Goal: Task Accomplishment & Management: Complete application form

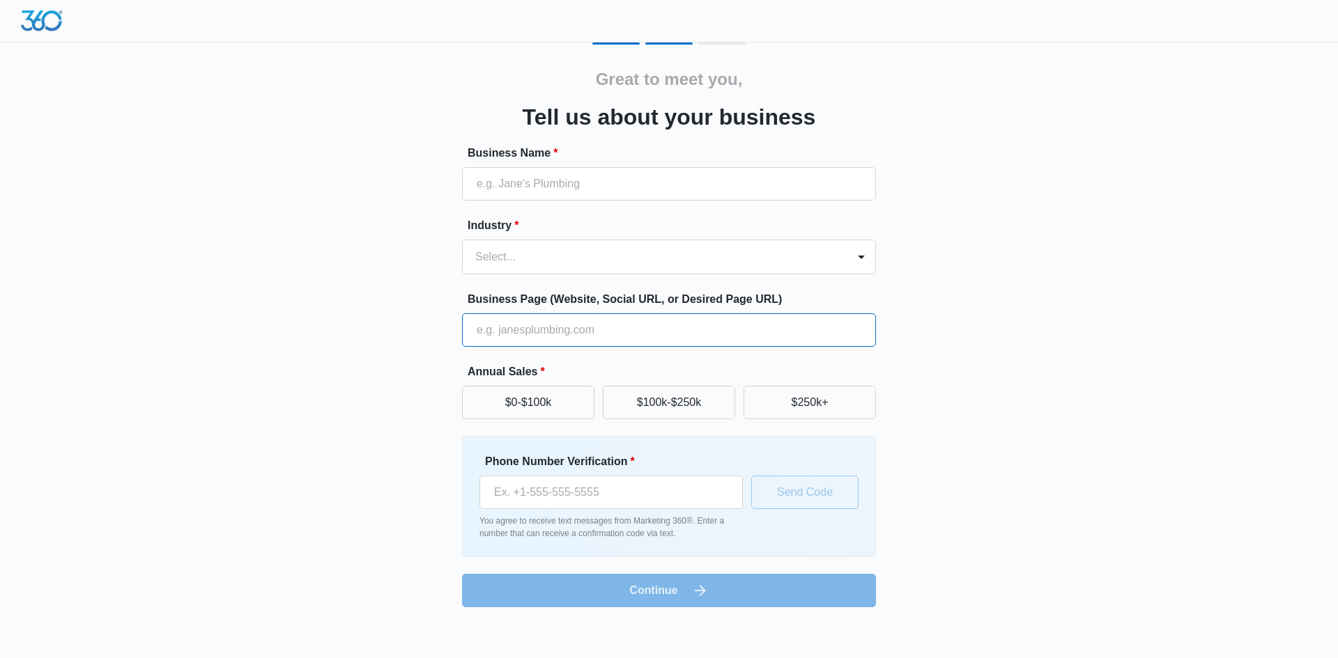
paste input "[URL][DOMAIN_NAME]"
type input "[URL][DOMAIN_NAME]"
click at [505, 187] on input "Business Name *" at bounding box center [669, 183] width 414 height 33
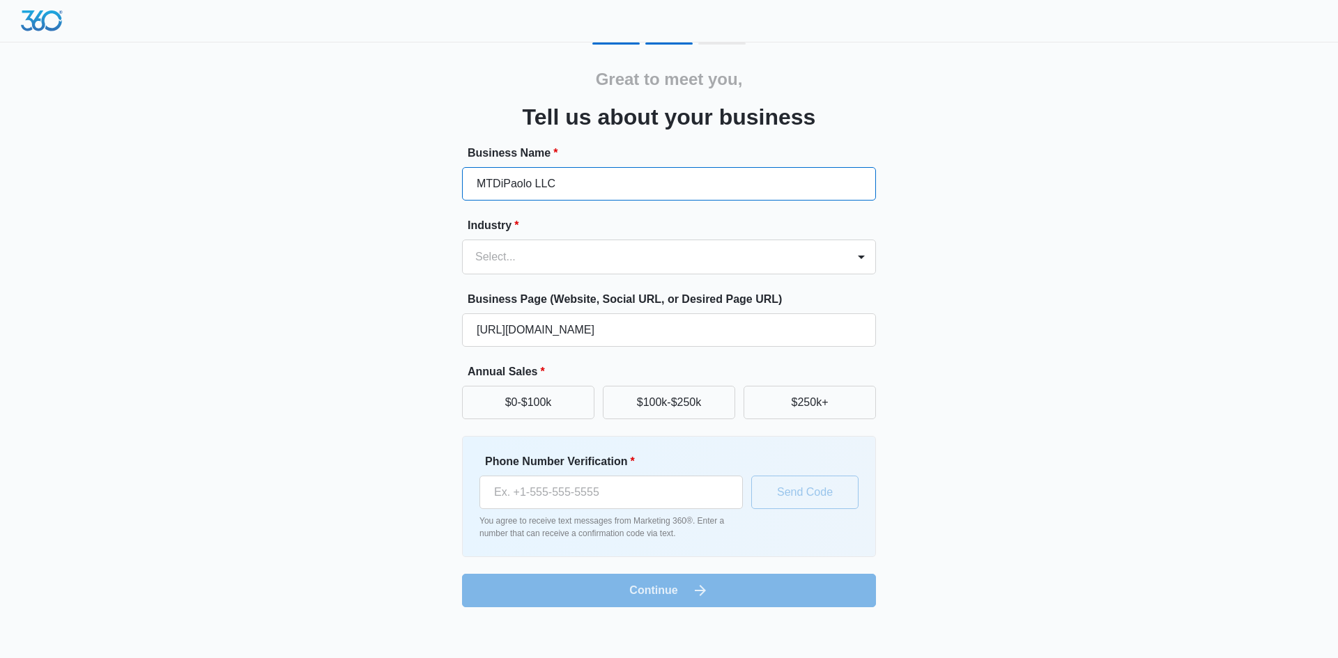
type input "MTDiPaolo LLC"
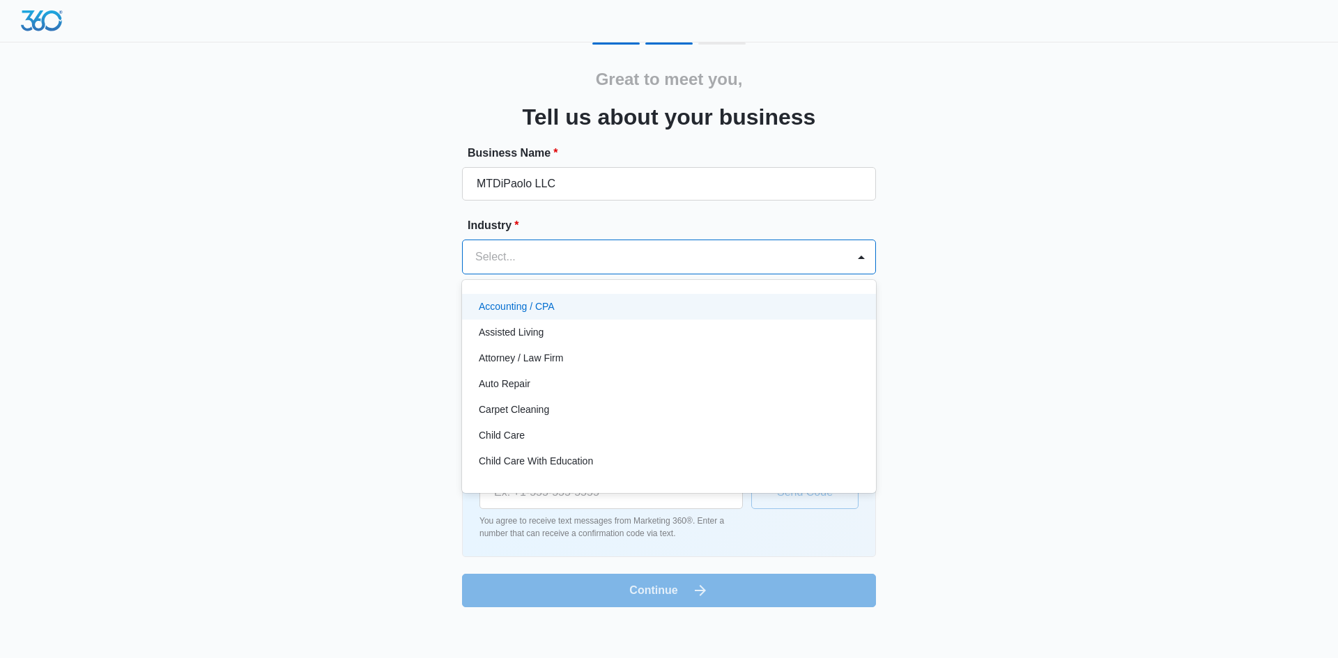
click at [524, 266] on div at bounding box center [652, 257] width 354 height 20
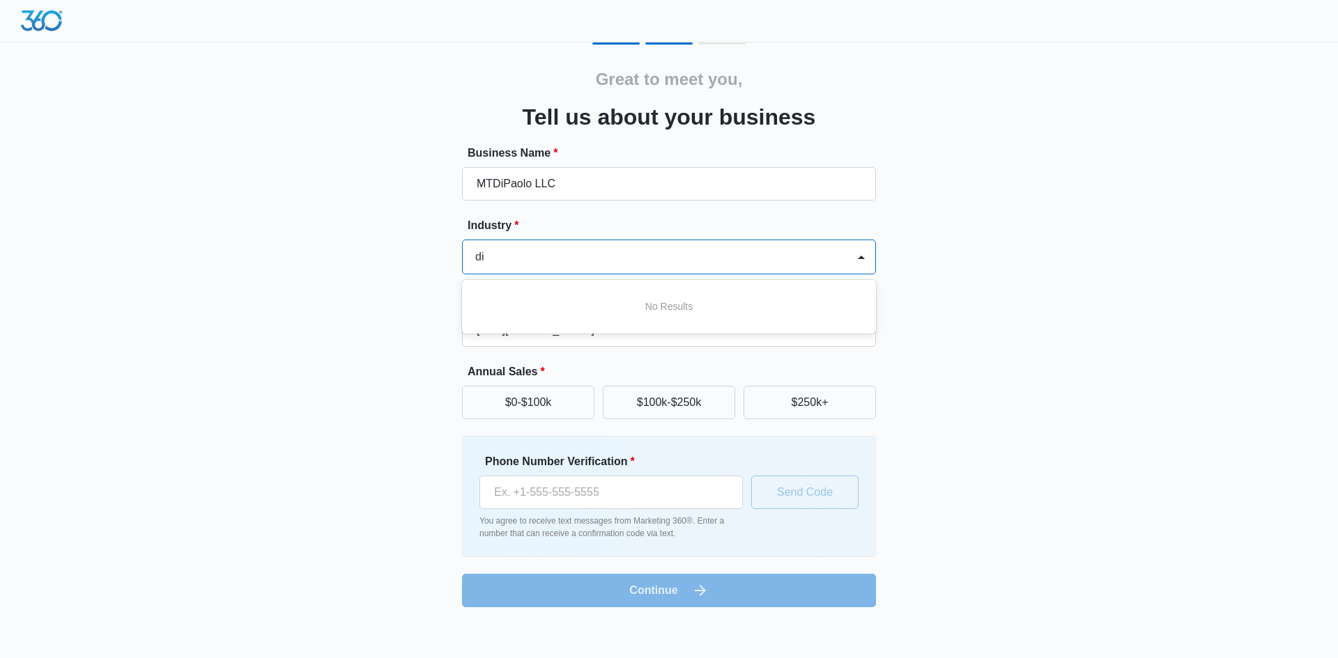
type input "d"
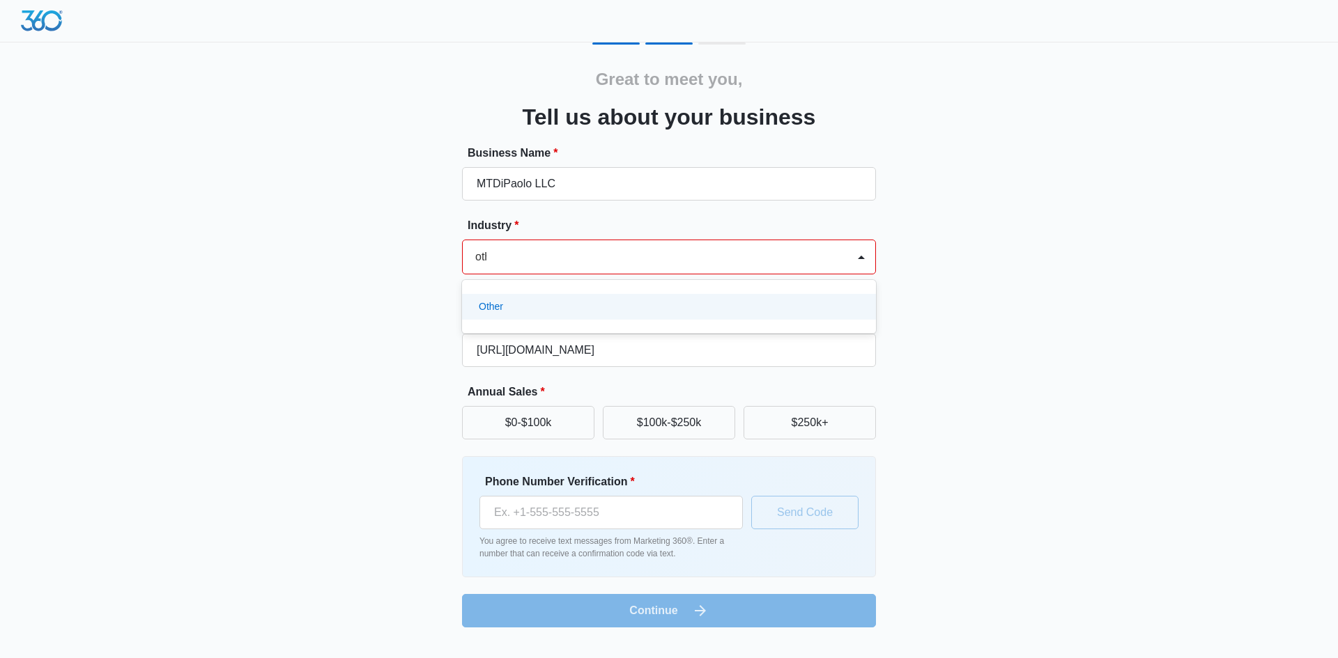
type input "other"
click at [498, 311] on p "Other" at bounding box center [491, 307] width 24 height 15
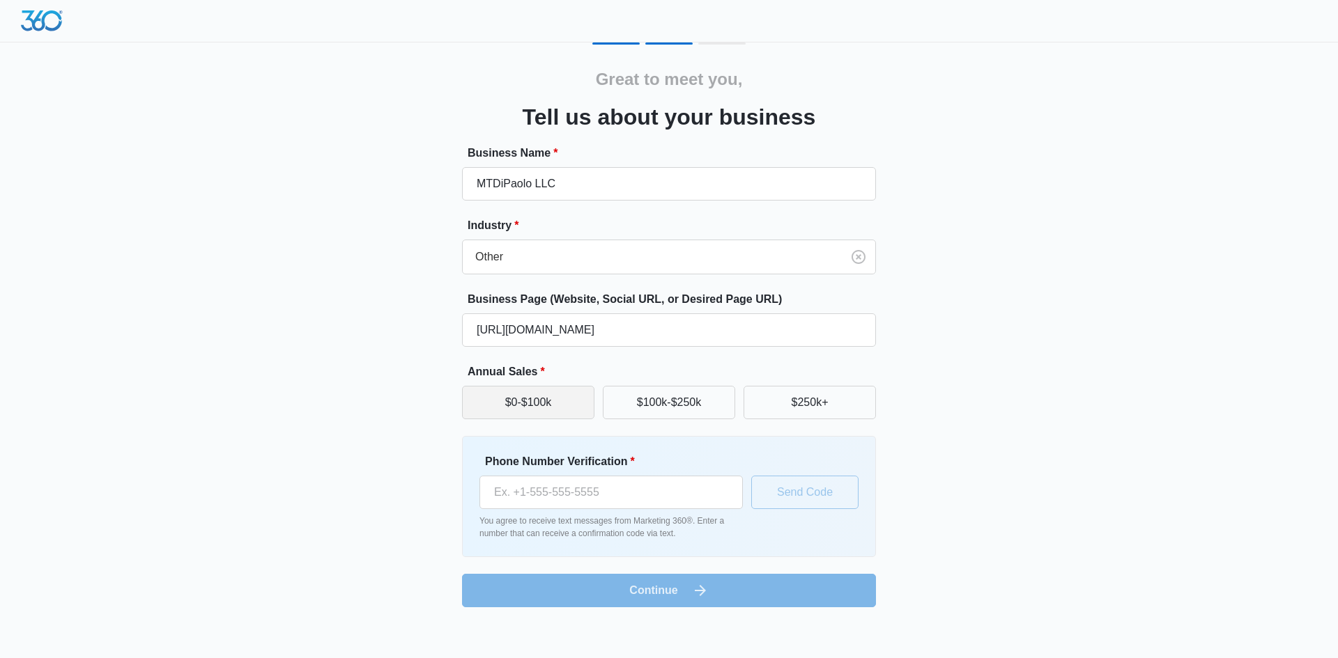
click at [520, 408] on button "$0-$100k" at bounding box center [528, 402] width 132 height 33
click at [504, 496] on input "Phone Number Verification *" at bounding box center [610, 492] width 263 height 33
type input "[PHONE_NUMBER]"
click at [608, 583] on form "Business Name * MTDiPaolo LLC Industry * Other Business Page (Website, Social U…" at bounding box center [669, 376] width 414 height 463
click at [771, 502] on button "Send Code" at bounding box center [804, 492] width 107 height 33
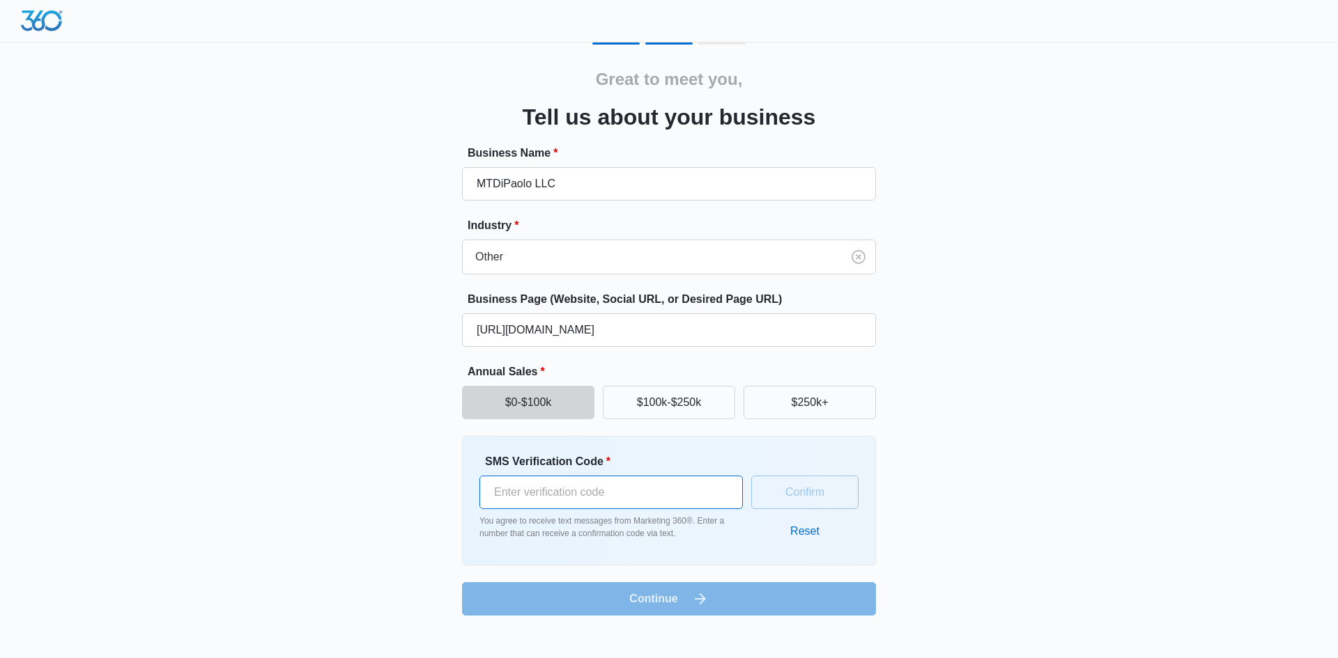
click at [563, 491] on input "SMS Verification Code *" at bounding box center [610, 492] width 263 height 33
type input "125376"
click at [760, 493] on button "Confirm" at bounding box center [804, 492] width 107 height 33
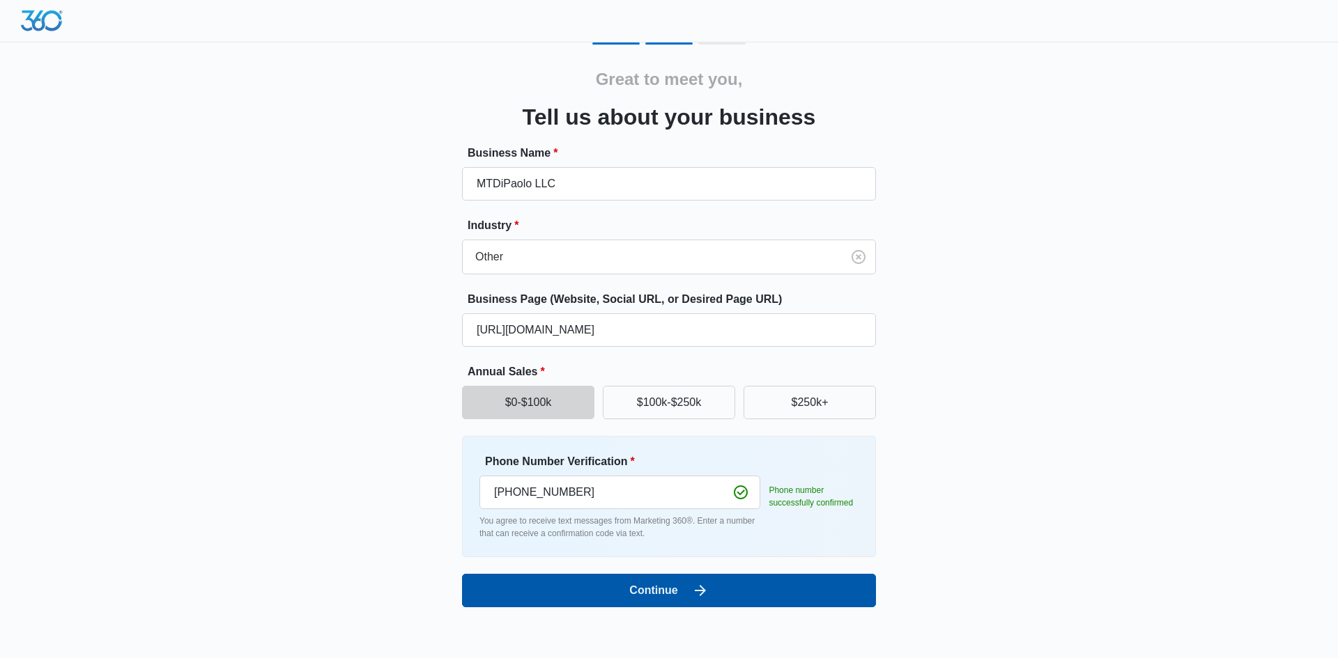
click at [648, 591] on button "Continue" at bounding box center [669, 590] width 414 height 33
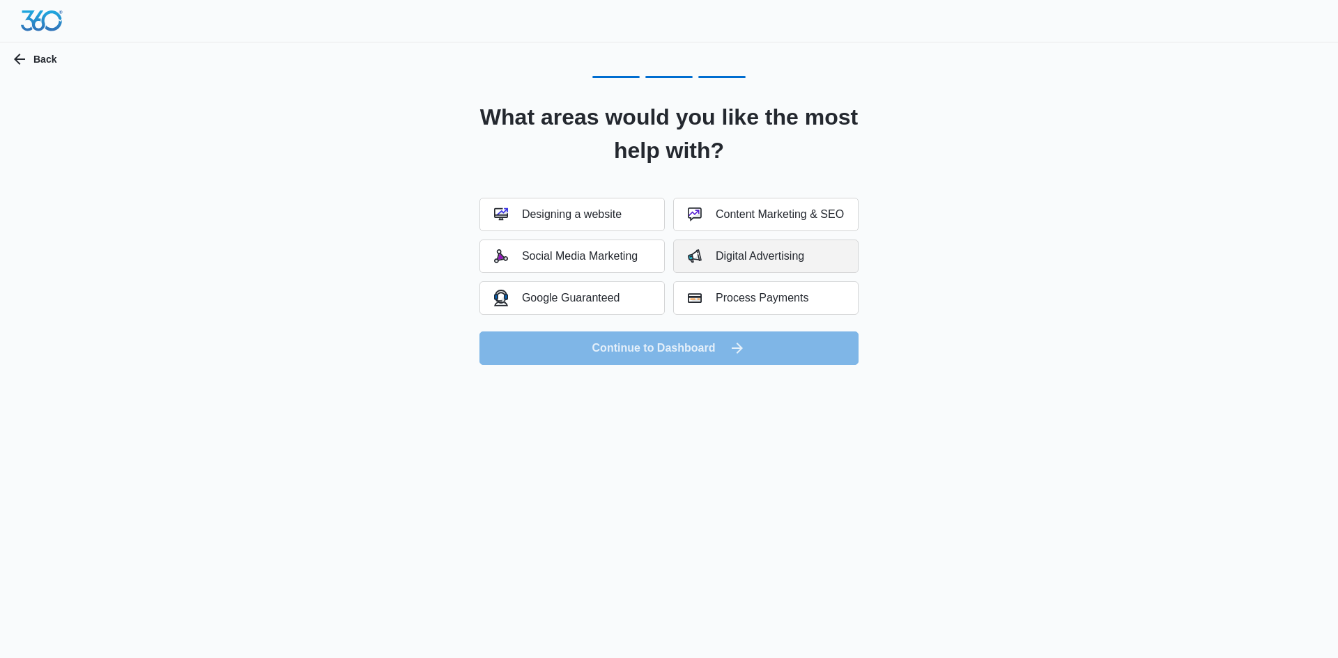
click at [743, 256] on div "Digital Advertising" at bounding box center [746, 256] width 116 height 14
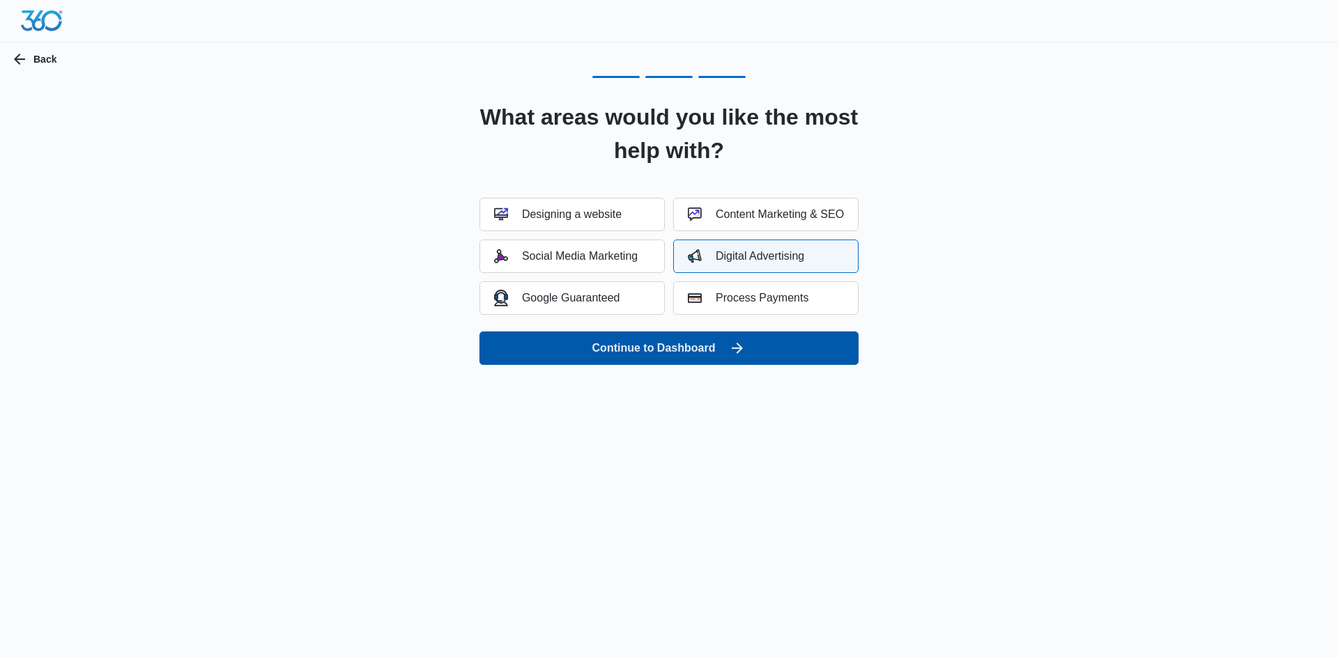
click at [677, 352] on button "Continue to Dashboard" at bounding box center [668, 348] width 379 height 33
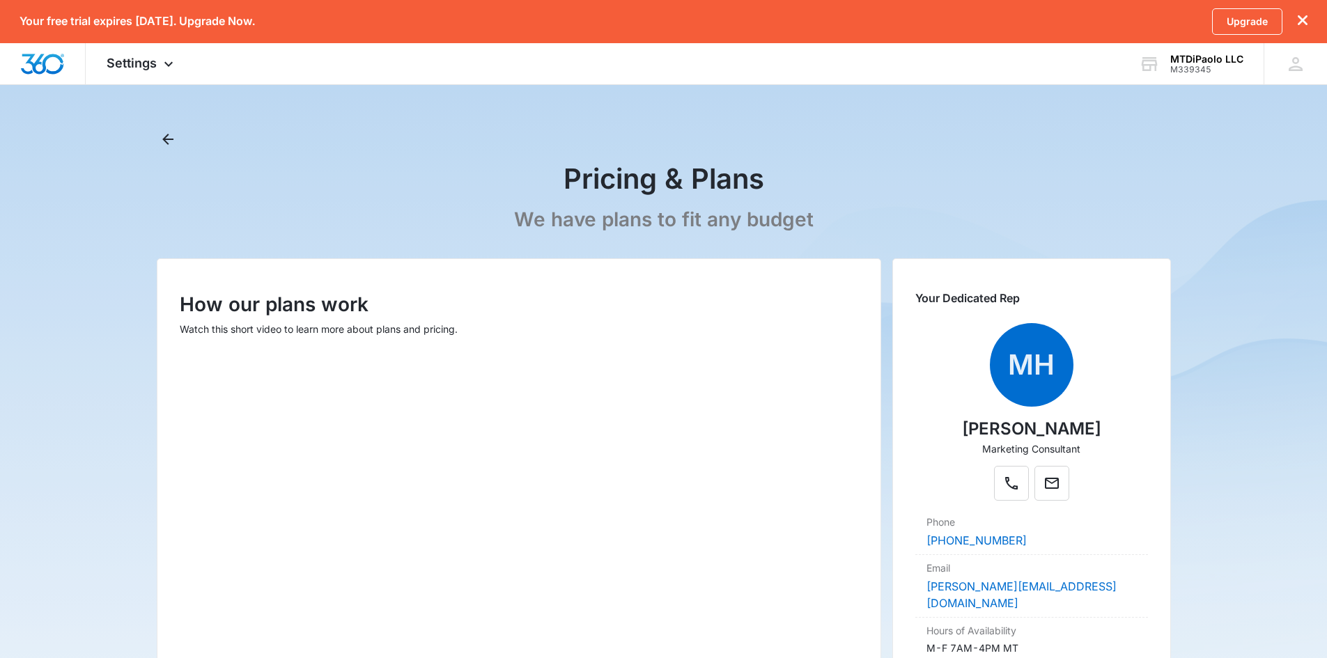
click at [1302, 21] on icon "dismiss this dialog" at bounding box center [1303, 20] width 10 height 10
